Goal: Information Seeking & Learning: Learn about a topic

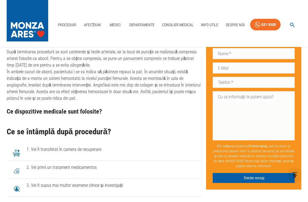
scroll to position [1405, 0]
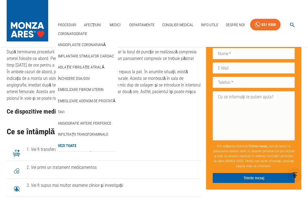
click at [97, 67] on link "Ablație fibrilație atrială" at bounding box center [81, 67] width 48 height 9
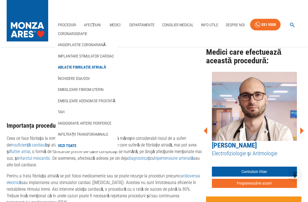
scroll to position [450, 0]
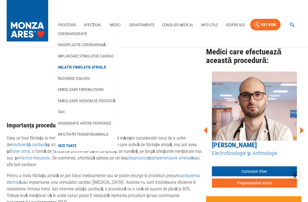
click at [248, 167] on link "Curriculum Vitae" at bounding box center [254, 172] width 85 height 10
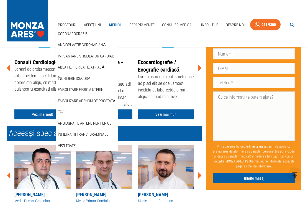
scroll to position [146, 0]
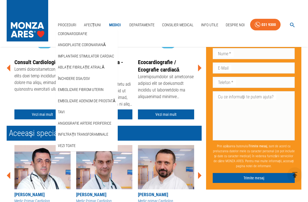
click at [12, 101] on div "Consult Cardiologic Vezi mai mult" at bounding box center [43, 67] width 62 height 105
click at [3, 97] on div "Ablatia prin electroporație (PFA) – Tratament aritmie cardiacă Vezi mai mult Im…" at bounding box center [101, 66] width 199 height 111
click at [147, 34] on div "Proceduri Coronarografie Angioplastie coronariană Implantare stimulator cardiac…" at bounding box center [154, 23] width 308 height 47
click at [200, 68] on icon at bounding box center [200, 68] width 4 height 7
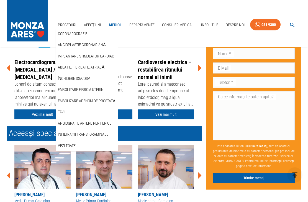
scroll to position [146, 0]
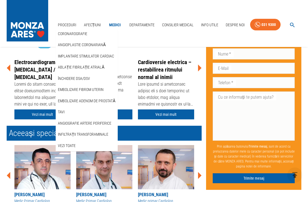
click at [169, 115] on link "Vezi mai mult" at bounding box center [166, 115] width 56 height 10
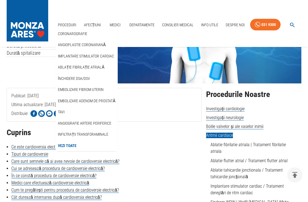
scroll to position [55, 0]
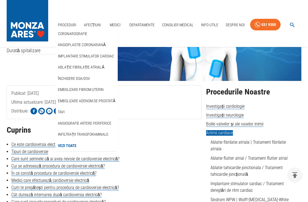
click at [88, 7] on div "Proceduri Coronarografie Angioplastie coronariană Implantare stimulator cardiac…" at bounding box center [154, 23] width 308 height 47
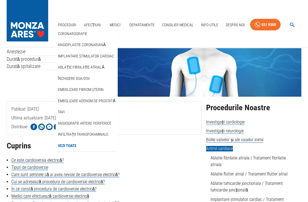
scroll to position [26, 0]
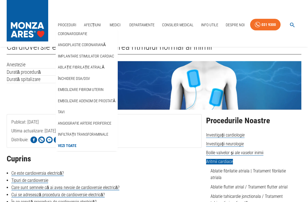
click at [138, 35] on div "Proceduri Coronarografie Angioplastie coronariană Implantare stimulator cardiac…" at bounding box center [154, 23] width 308 height 47
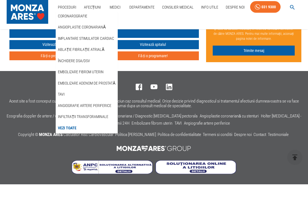
scroll to position [1755, 0]
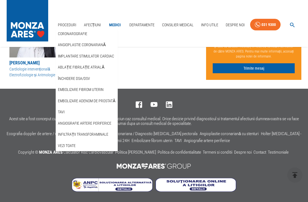
scroll to position [146, 0]
